Goal: Information Seeking & Learning: Learn about a topic

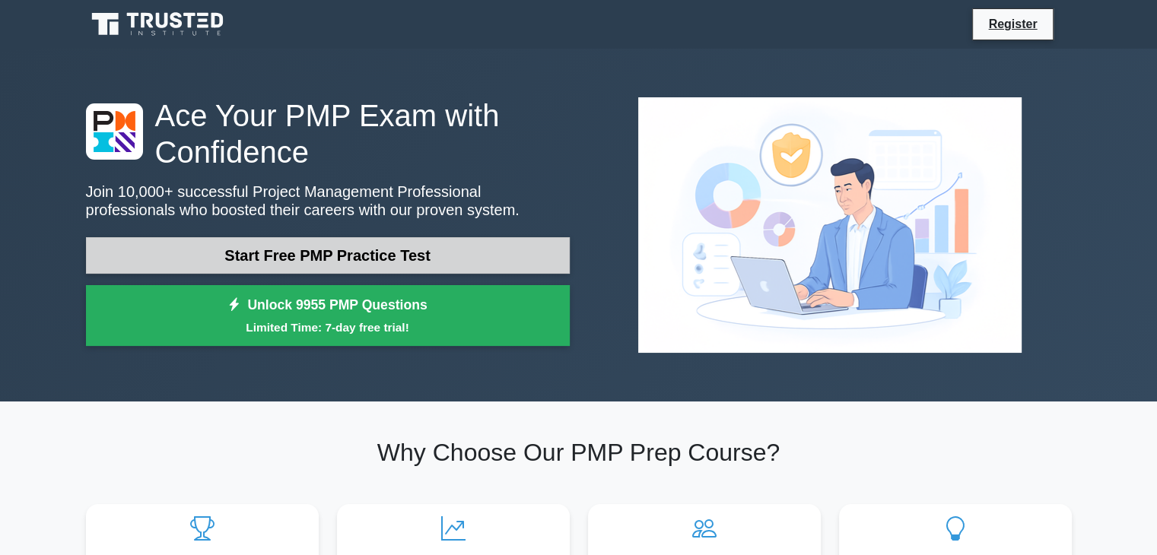
click at [432, 257] on link "Start Free PMP Practice Test" at bounding box center [328, 255] width 484 height 37
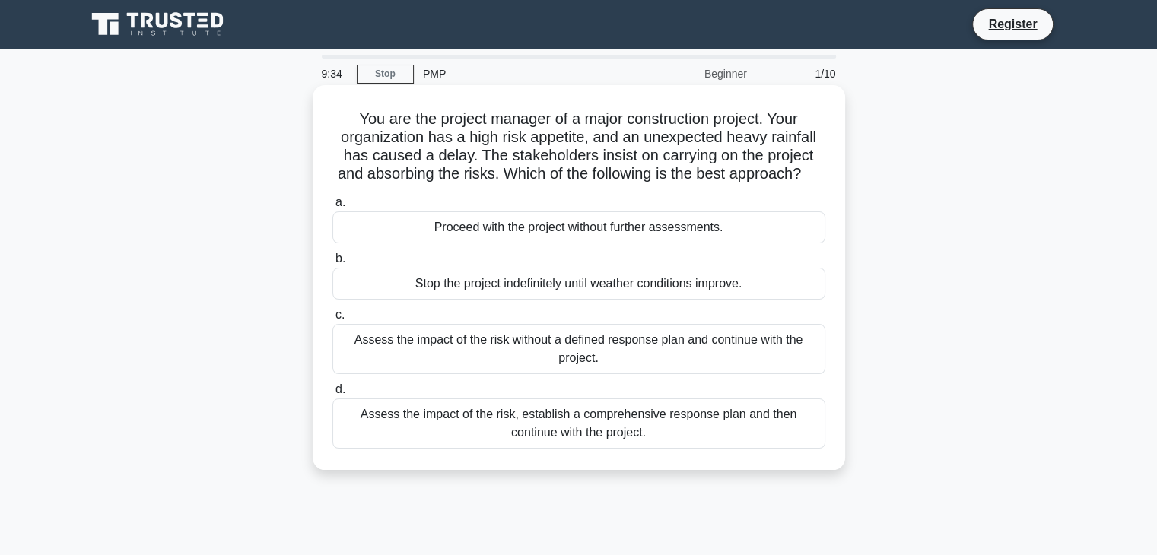
click at [757, 449] on div "Assess the impact of the risk, establish a comprehensive response plan and then…" at bounding box center [578, 423] width 493 height 50
click at [332, 395] on input "d. Assess the impact of the risk, establish a comprehensive response plan and t…" at bounding box center [332, 390] width 0 height 10
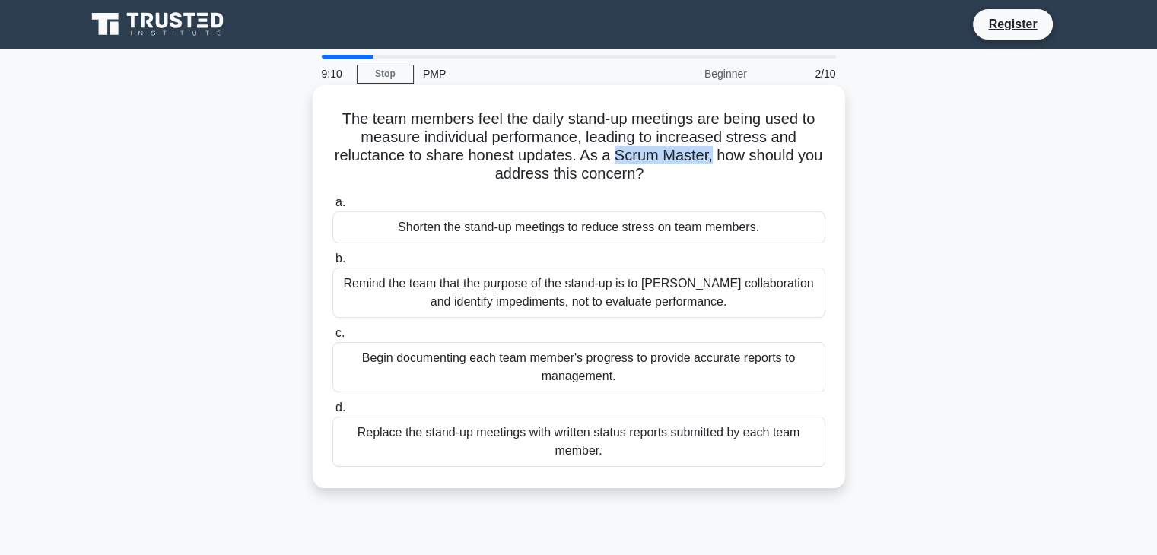
drag, startPoint x: 615, startPoint y: 154, endPoint x: 700, endPoint y: 159, distance: 84.5
click at [708, 161] on h5 "The team members feel the daily stand-up meetings are being used to measure ind…" at bounding box center [579, 147] width 496 height 75
copy h5 "Scrum Master"
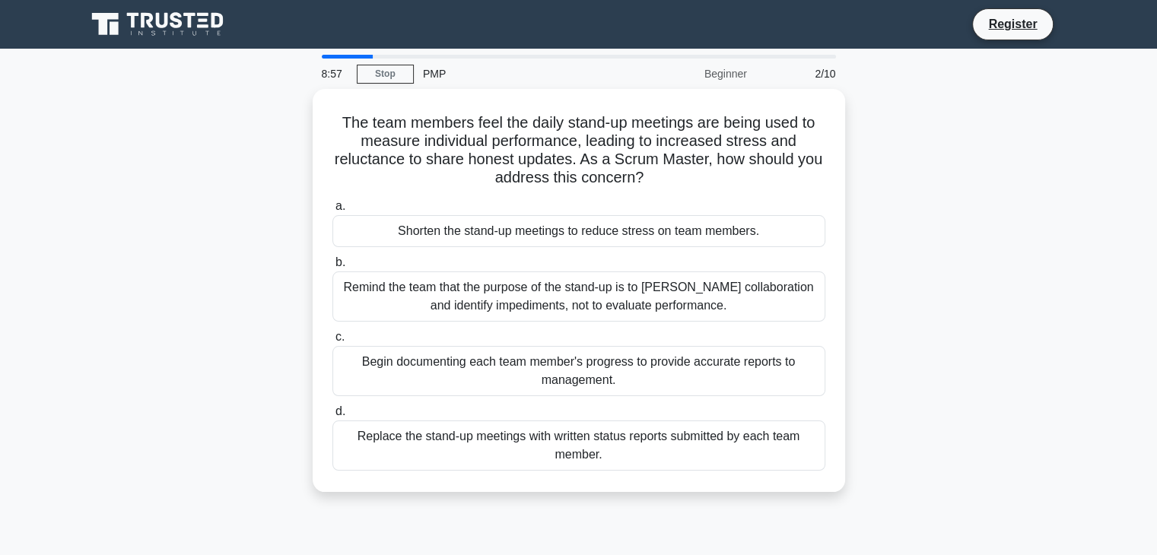
click at [1080, 296] on main "8:57 Stop PMP Beginner 2/10 The team members feel the daily stand-up meetings a…" at bounding box center [578, 435] width 1157 height 773
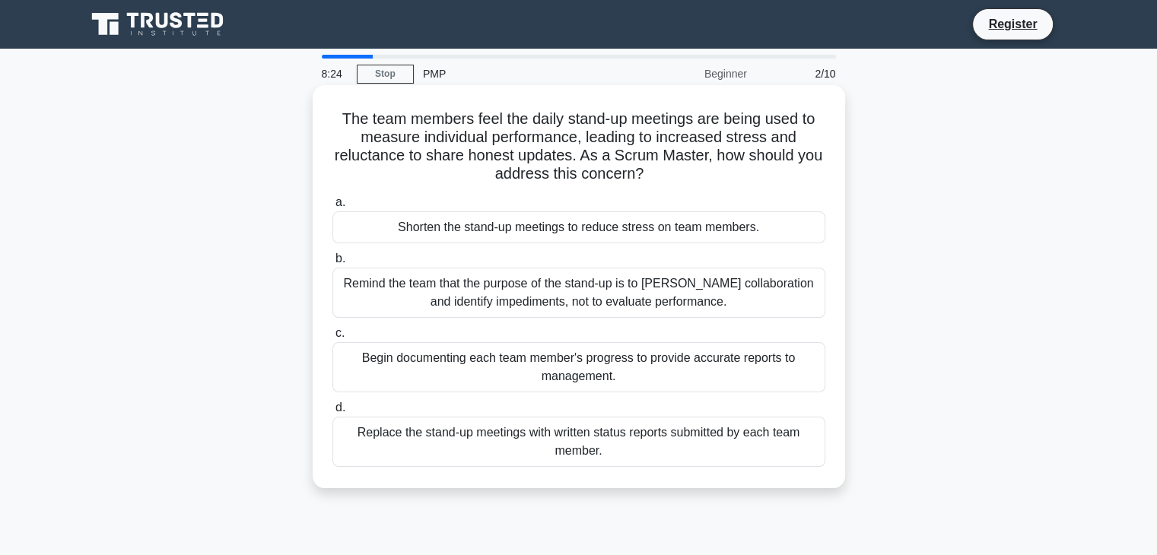
click at [590, 290] on div "Remind the team that the purpose of the stand-up is to foster collaboration and…" at bounding box center [578, 293] width 493 height 50
click at [332, 264] on input "b. Remind the team that the purpose of the stand-up is to foster collaboration …" at bounding box center [332, 259] width 0 height 10
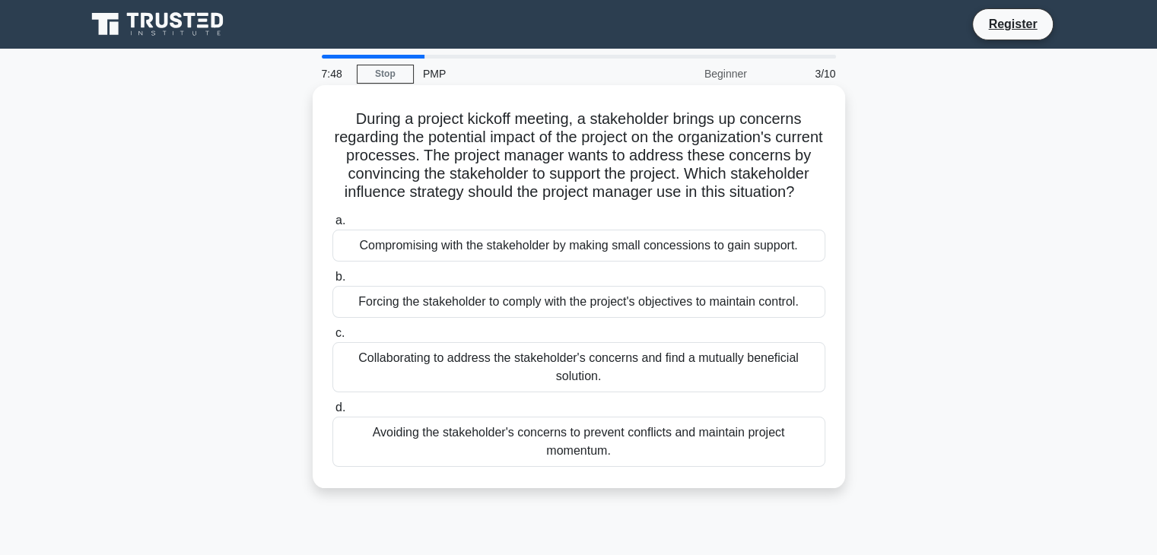
click at [721, 450] on div "Avoiding the stakeholder's concerns to prevent conflicts and maintain project m…" at bounding box center [578, 442] width 493 height 50
click at [332, 413] on input "d. Avoiding the stakeholder's concerns to prevent conflicts and maintain projec…" at bounding box center [332, 408] width 0 height 10
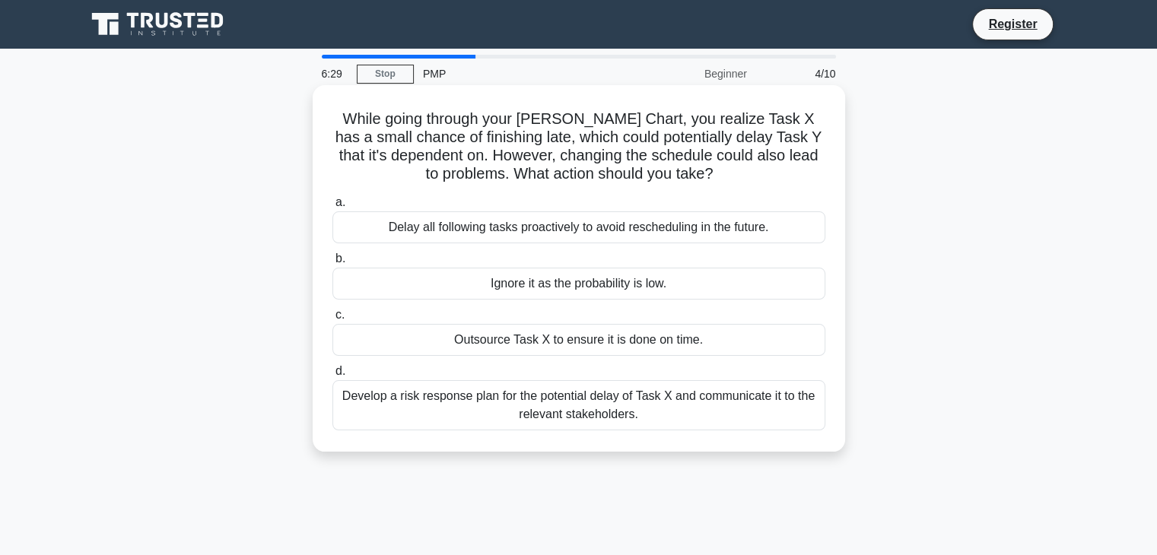
click at [653, 412] on div "Develop a risk response plan for the potential delay of Task X and communicate …" at bounding box center [578, 405] width 493 height 50
click at [332, 376] on input "d. Develop a risk response plan for the potential delay of Task X and communica…" at bounding box center [332, 372] width 0 height 10
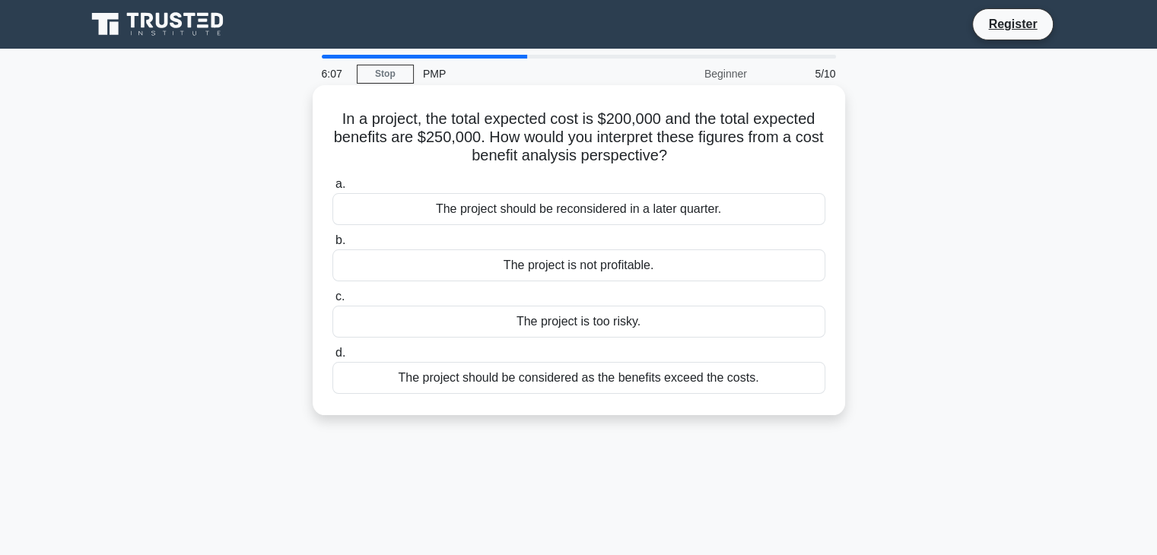
click at [643, 378] on div "The project should be considered as the benefits exceed the costs." at bounding box center [578, 378] width 493 height 32
click at [332, 358] on input "d. The project should be considered as the benefits exceed the costs." at bounding box center [332, 353] width 0 height 10
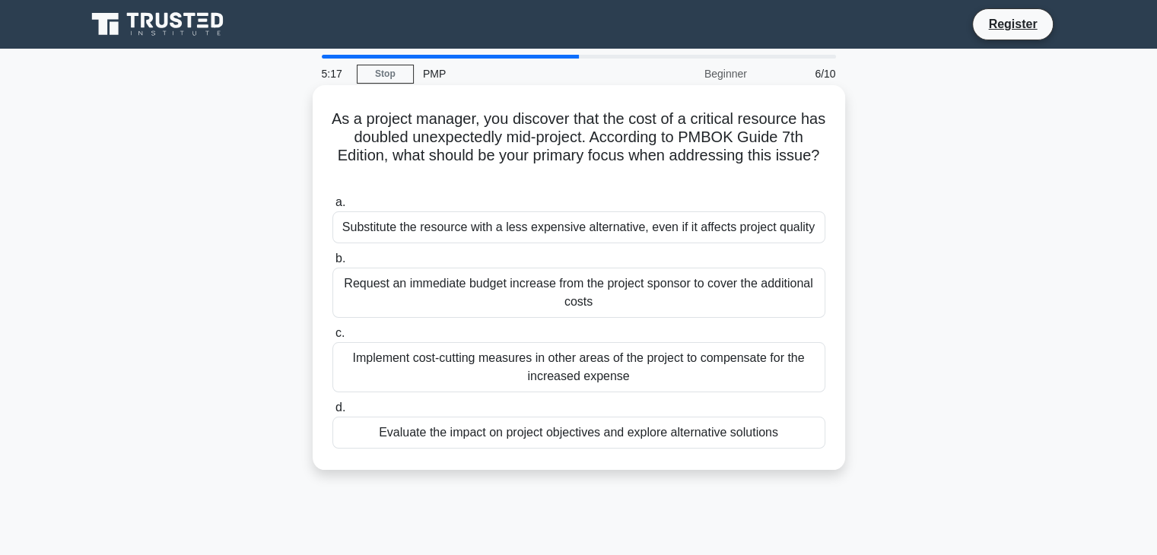
click at [602, 433] on div "Evaluate the impact on project objectives and explore alternative solutions" at bounding box center [578, 433] width 493 height 32
click at [332, 413] on input "d. Evaluate the impact on project objectives and explore alternative solutions" at bounding box center [332, 408] width 0 height 10
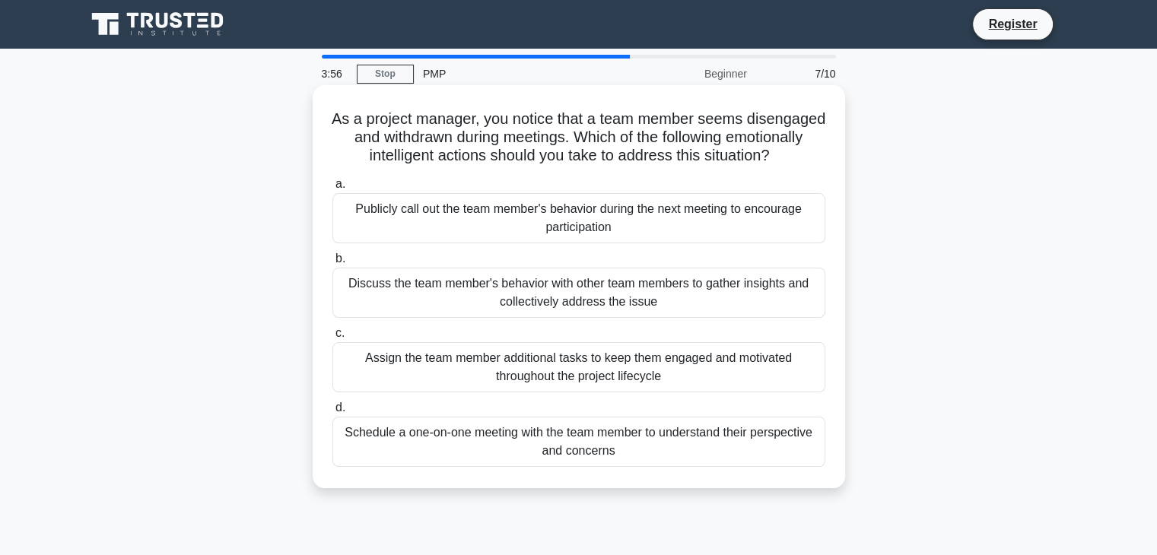
click at [756, 459] on div "Schedule a one-on-one meeting with the team member to understand their perspect…" at bounding box center [578, 442] width 493 height 50
click at [332, 413] on input "d. Schedule a one-on-one meeting with the team member to understand their persp…" at bounding box center [332, 408] width 0 height 10
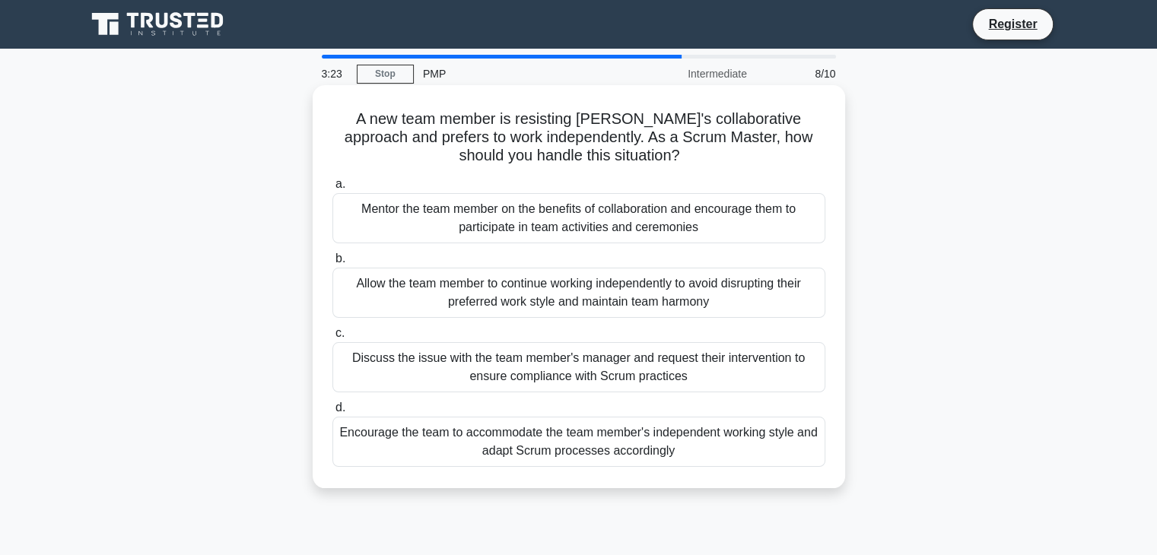
click at [740, 227] on div "Mentor the team member on the benefits of collaboration and encourage them to p…" at bounding box center [578, 218] width 493 height 50
click at [332, 189] on input "a. Mentor the team member on the benefits of collaboration and encourage them t…" at bounding box center [332, 184] width 0 height 10
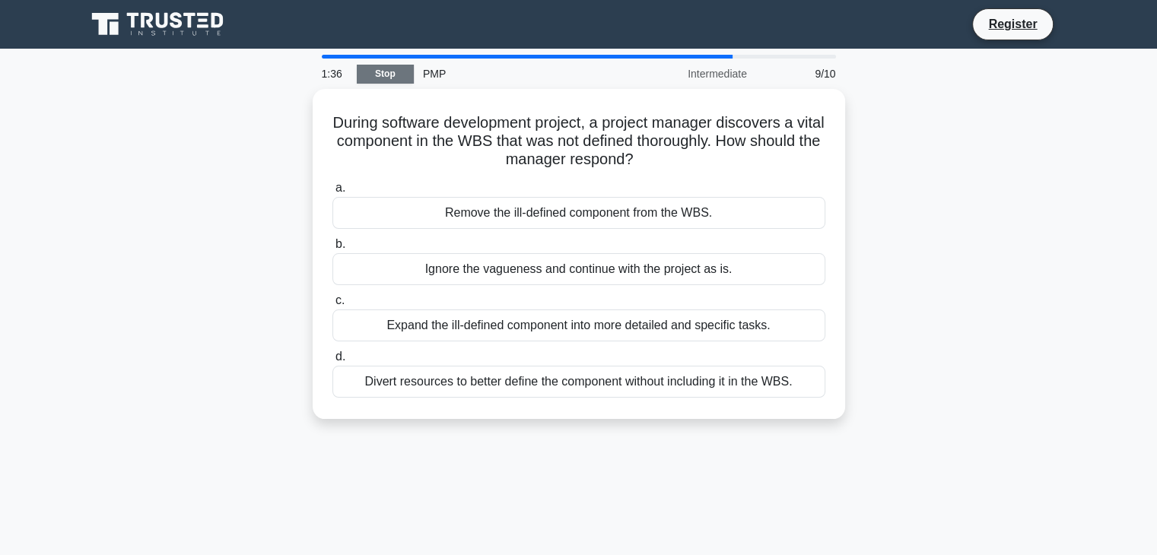
click at [392, 68] on link "Stop" at bounding box center [385, 74] width 57 height 19
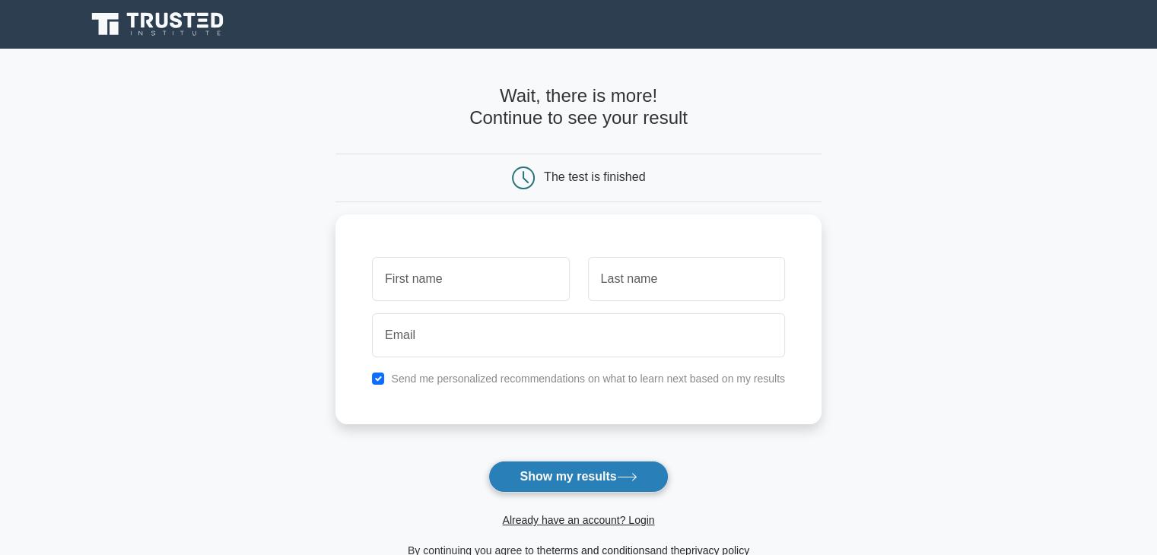
click at [592, 481] on button "Show my results" at bounding box center [577, 477] width 179 height 32
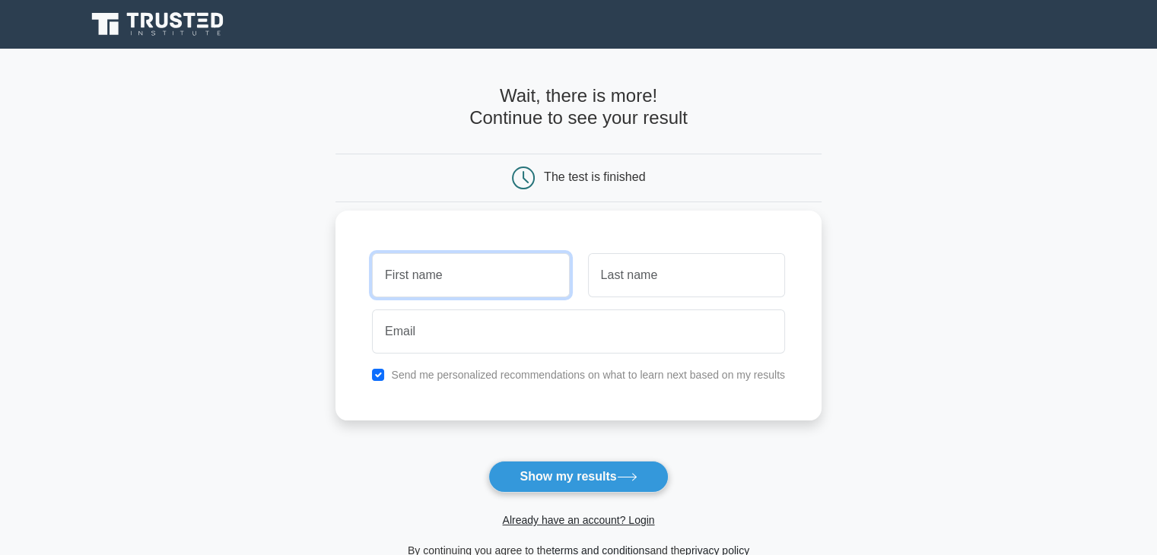
click at [509, 280] on input "text" at bounding box center [470, 275] width 197 height 44
click at [520, 275] on input "text" at bounding box center [470, 275] width 197 height 44
type input "asif"
type input "gurmani"
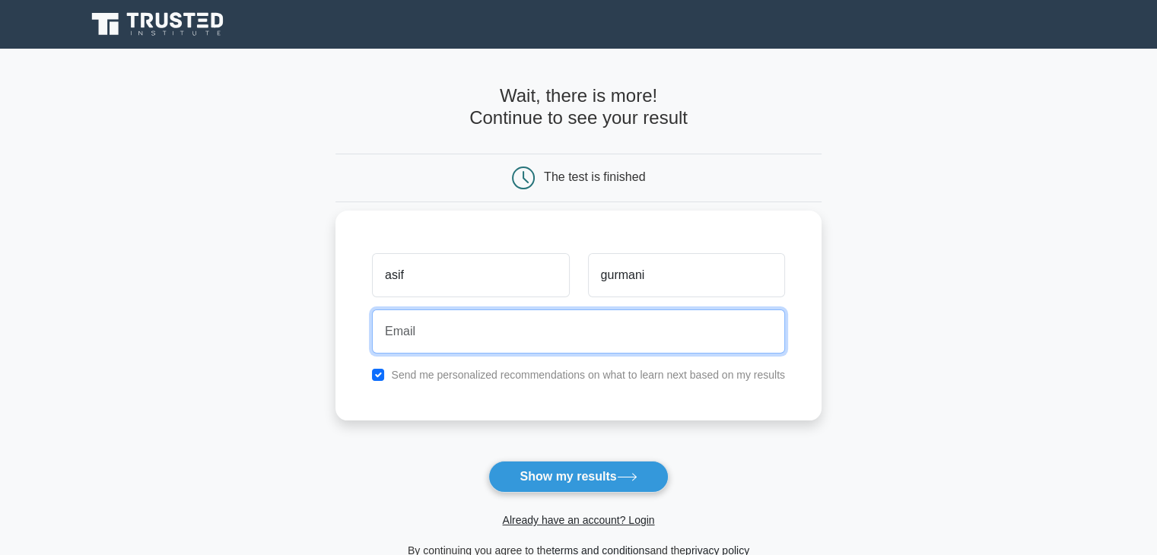
click at [497, 335] on input "email" at bounding box center [578, 331] width 413 height 44
type input "asifrazagurmani@gmail.com"
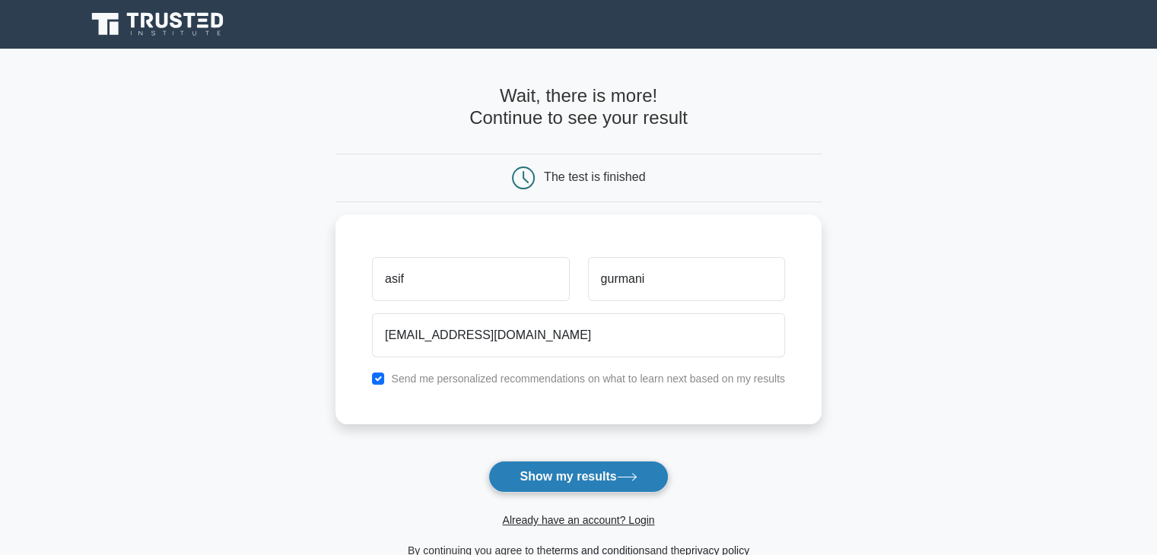
click at [591, 481] on button "Show my results" at bounding box center [577, 477] width 179 height 32
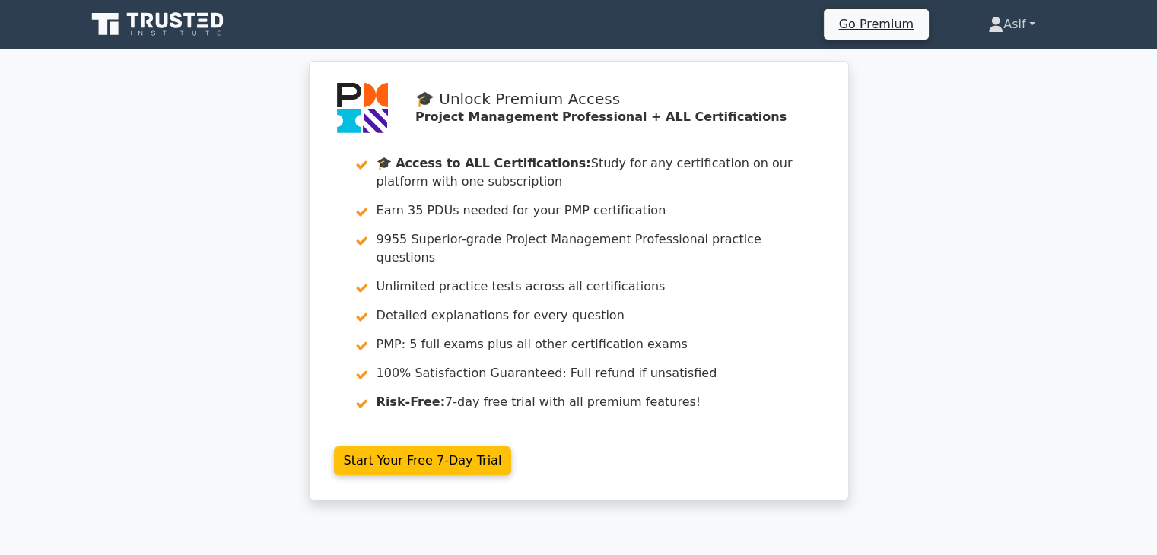
click at [1011, 24] on link "Asif" at bounding box center [1010, 24] width 119 height 30
click at [1012, 24] on link "Asif" at bounding box center [1010, 24] width 119 height 30
click at [989, 27] on icon at bounding box center [996, 29] width 14 height 6
click at [197, 24] on icon at bounding box center [159, 24] width 146 height 29
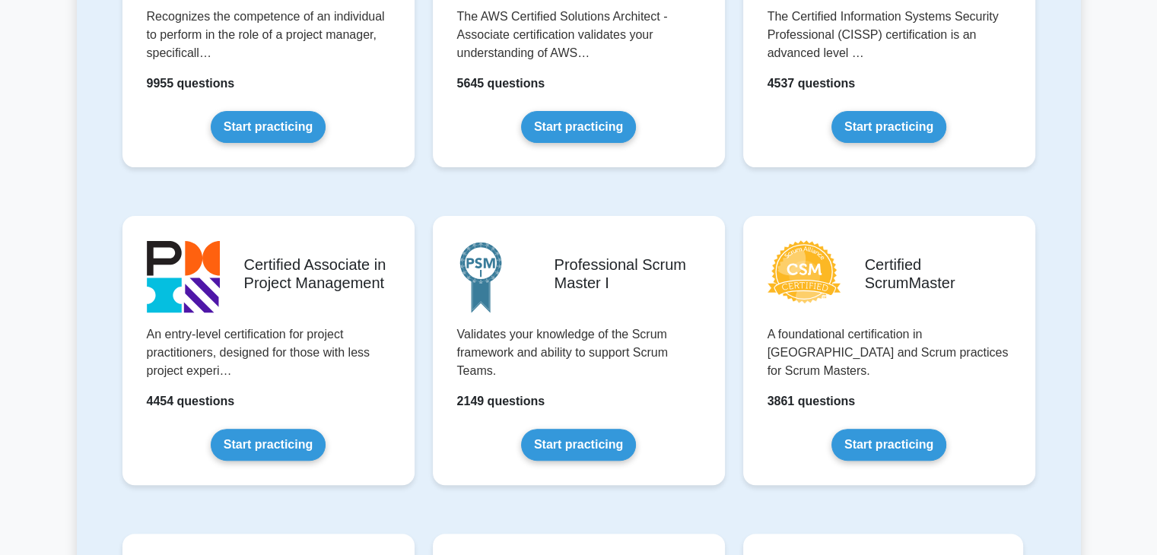
scroll to position [304, 0]
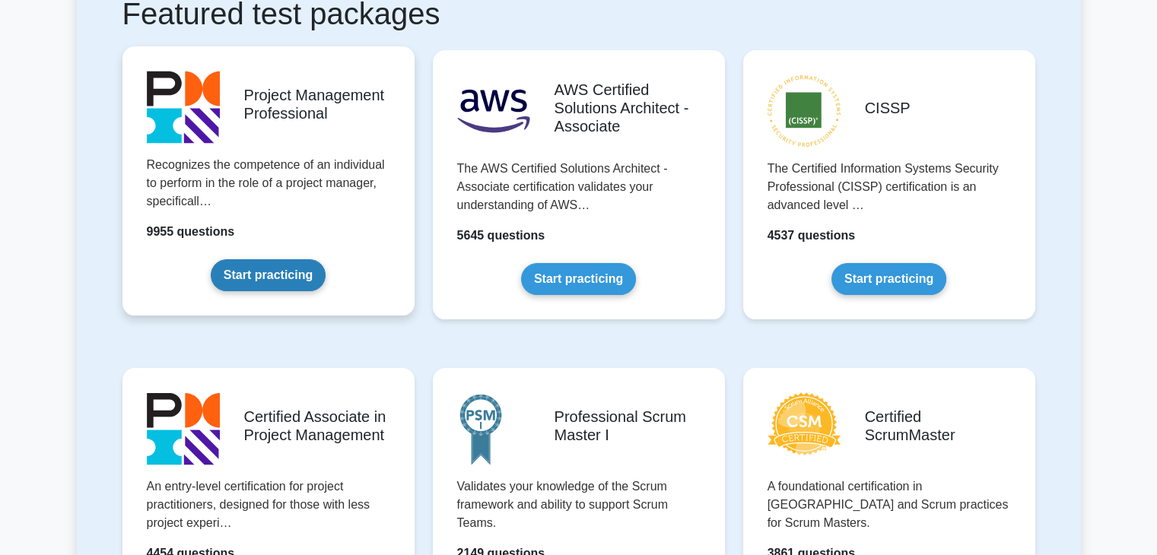
click at [284, 268] on link "Start practicing" at bounding box center [268, 275] width 115 height 32
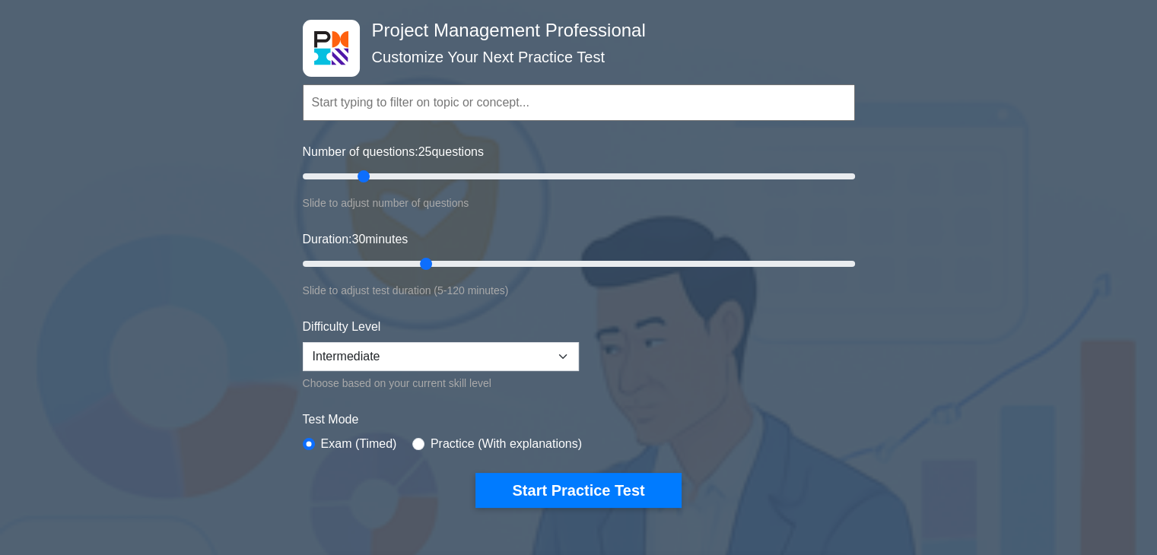
scroll to position [76, 0]
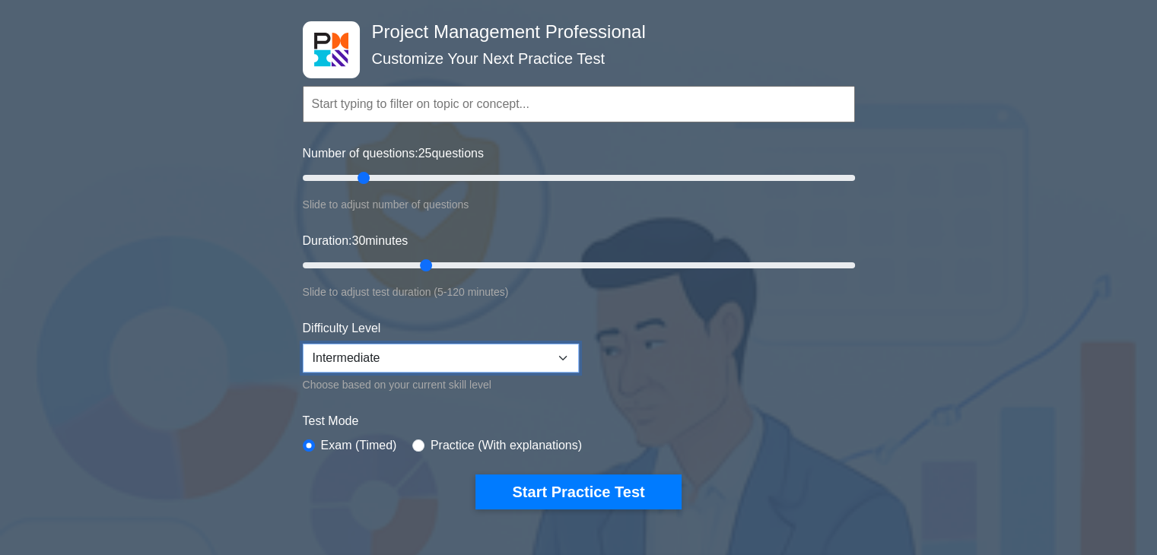
click at [559, 354] on select "Beginner Intermediate Expert" at bounding box center [441, 358] width 276 height 29
click at [303, 344] on select "Beginner Intermediate Expert" at bounding box center [441, 358] width 276 height 29
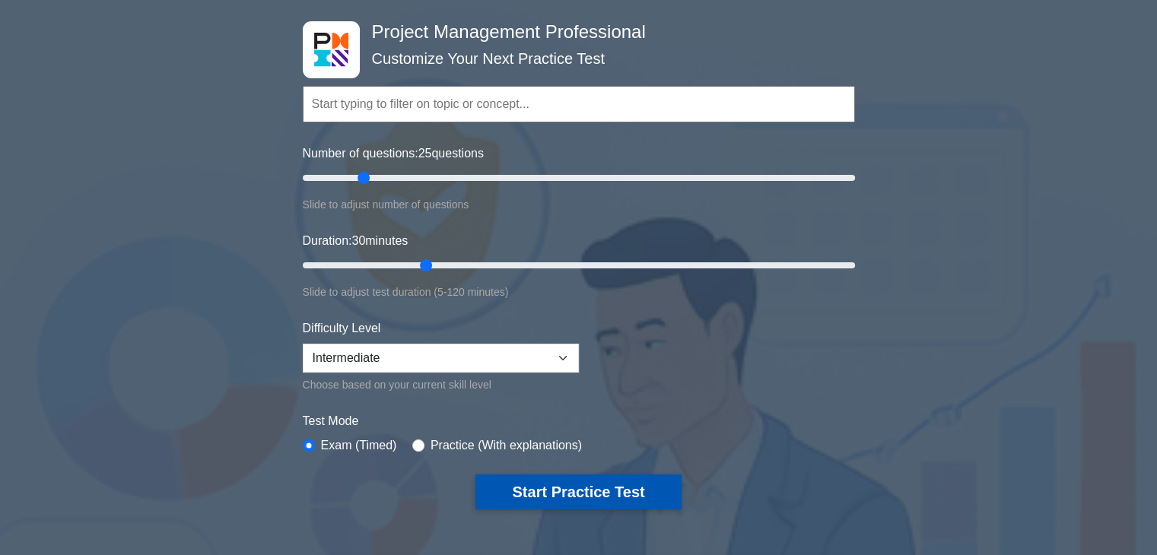
click at [590, 480] on button "Start Practice Test" at bounding box center [577, 492] width 205 height 35
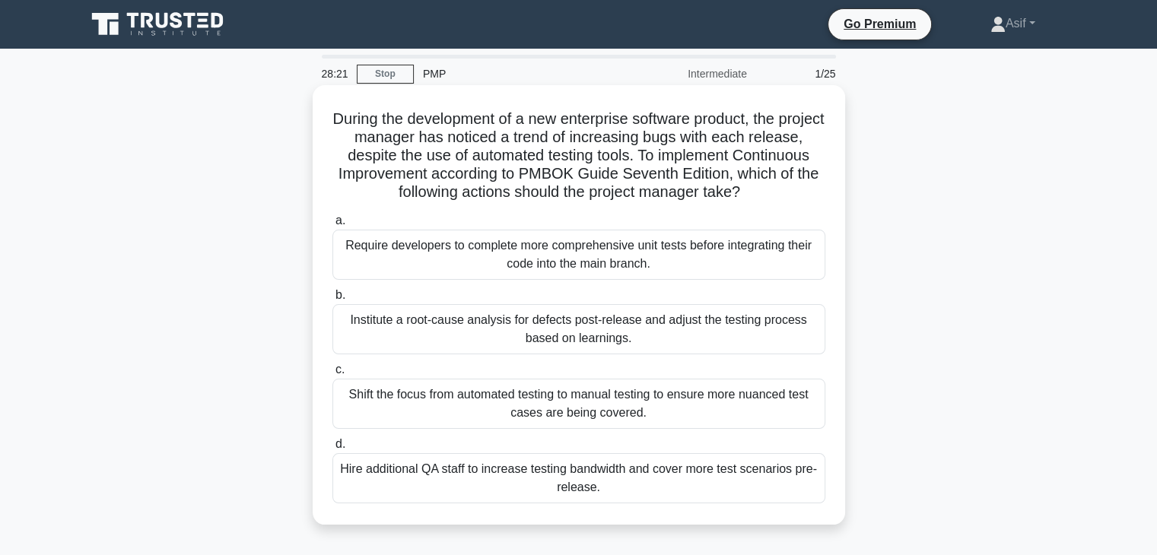
click at [646, 481] on div "Hire additional QA staff to increase testing bandwidth and cover more test scen…" at bounding box center [578, 478] width 493 height 50
click at [332, 449] on input "d. Hire additional QA staff to increase testing bandwidth and cover more test s…" at bounding box center [332, 445] width 0 height 10
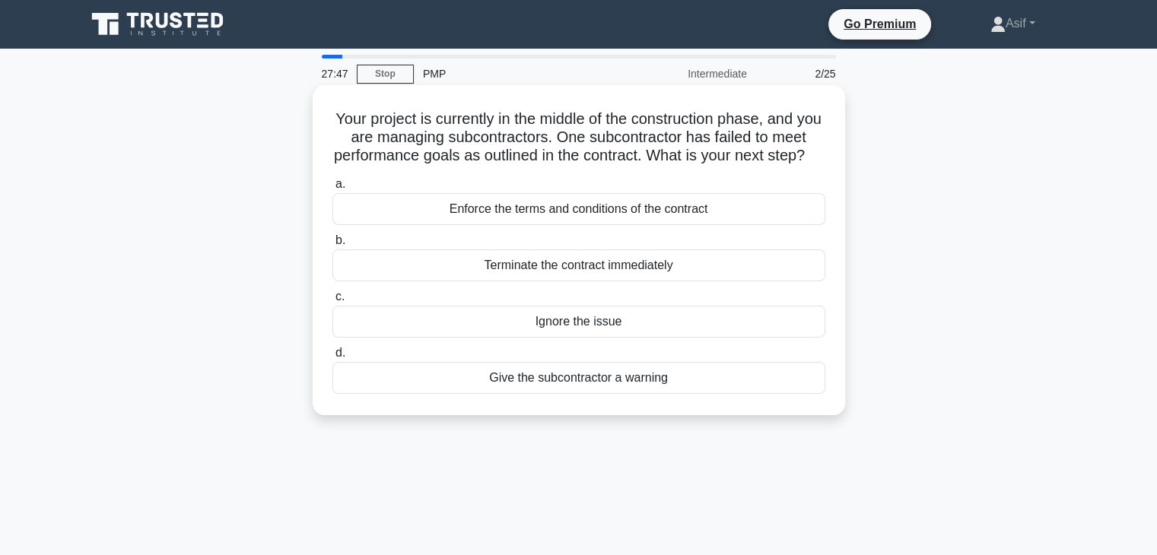
click at [689, 394] on div "Give the subcontractor a warning" at bounding box center [578, 378] width 493 height 32
click at [332, 358] on input "d. Give the subcontractor a warning" at bounding box center [332, 353] width 0 height 10
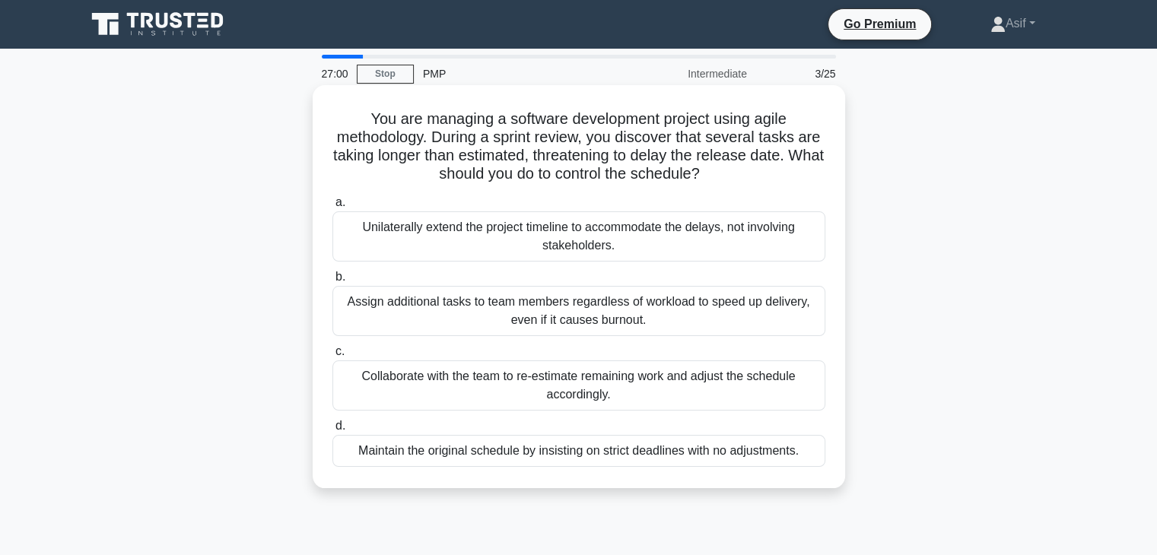
click at [731, 319] on div "Assign additional tasks to team members regardless of workload to speed up deli…" at bounding box center [578, 311] width 493 height 50
click at [332, 282] on input "b. Assign additional tasks to team members regardless of workload to speed up d…" at bounding box center [332, 277] width 0 height 10
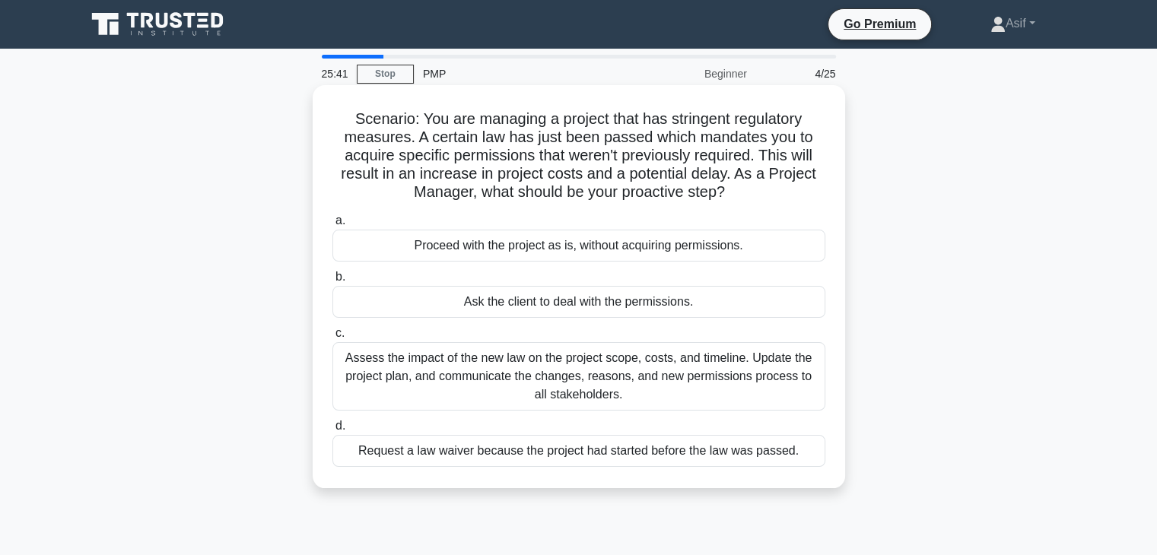
click at [672, 375] on div "Assess the impact of the new law on the project scope, costs, and timeline. Upd…" at bounding box center [578, 376] width 493 height 68
click at [332, 338] on input "c. Assess the impact of the new law on the project scope, costs, and timeline. …" at bounding box center [332, 334] width 0 height 10
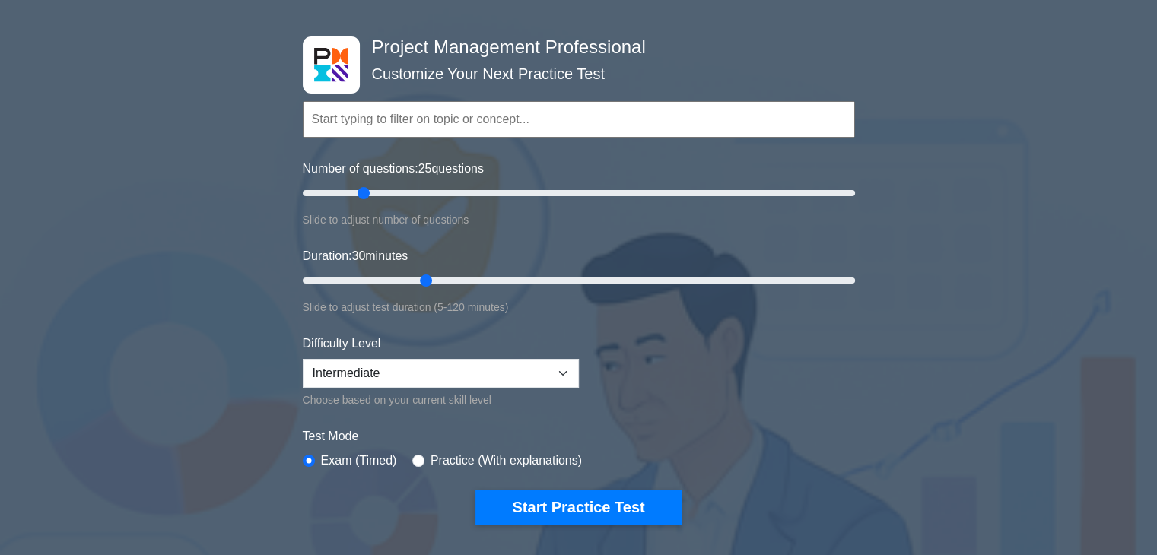
scroll to position [152, 0]
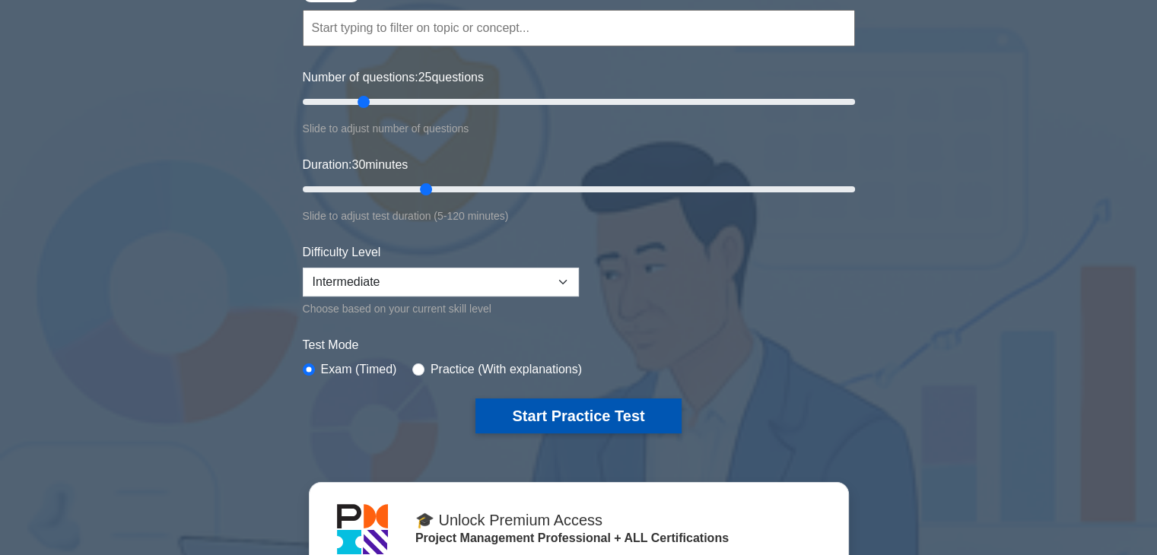
click at [596, 412] on button "Start Practice Test" at bounding box center [577, 415] width 205 height 35
